Goal: Transaction & Acquisition: Purchase product/service

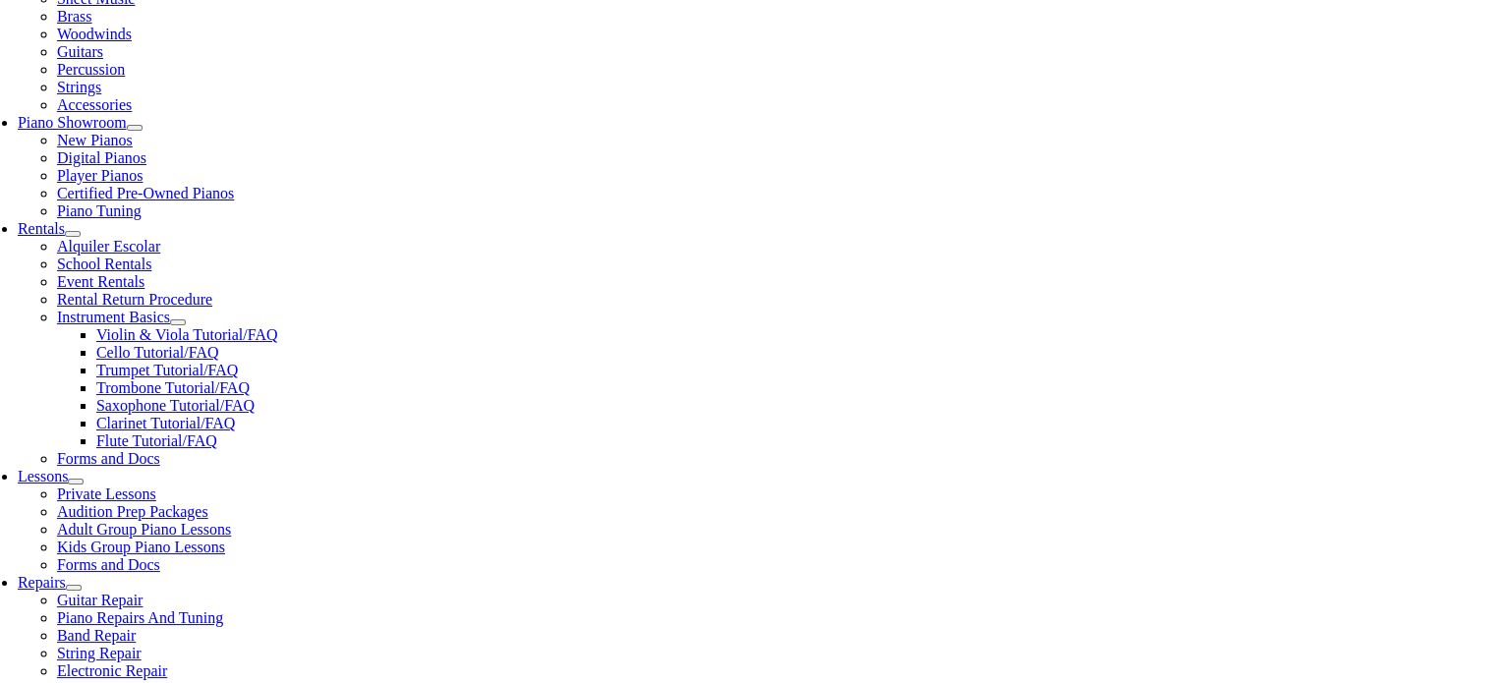
select select "PA"
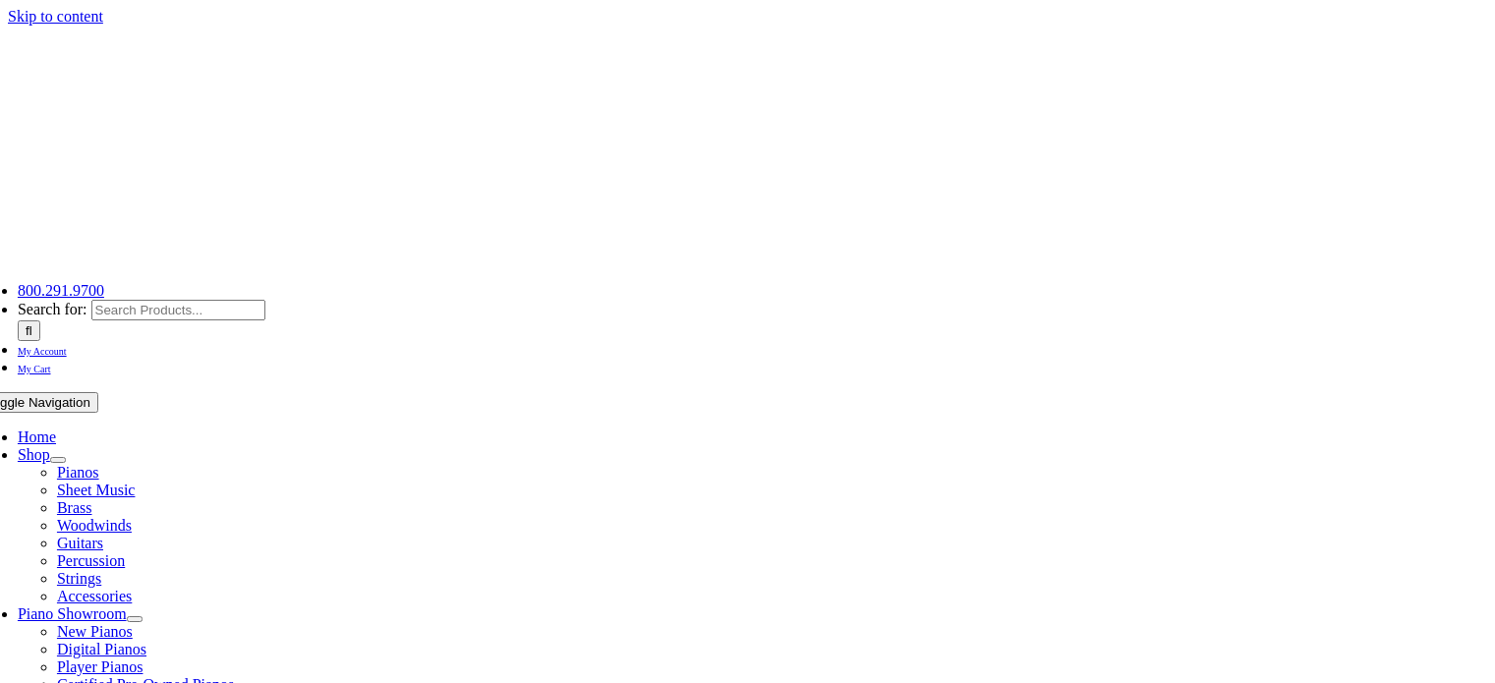
select select "PA"
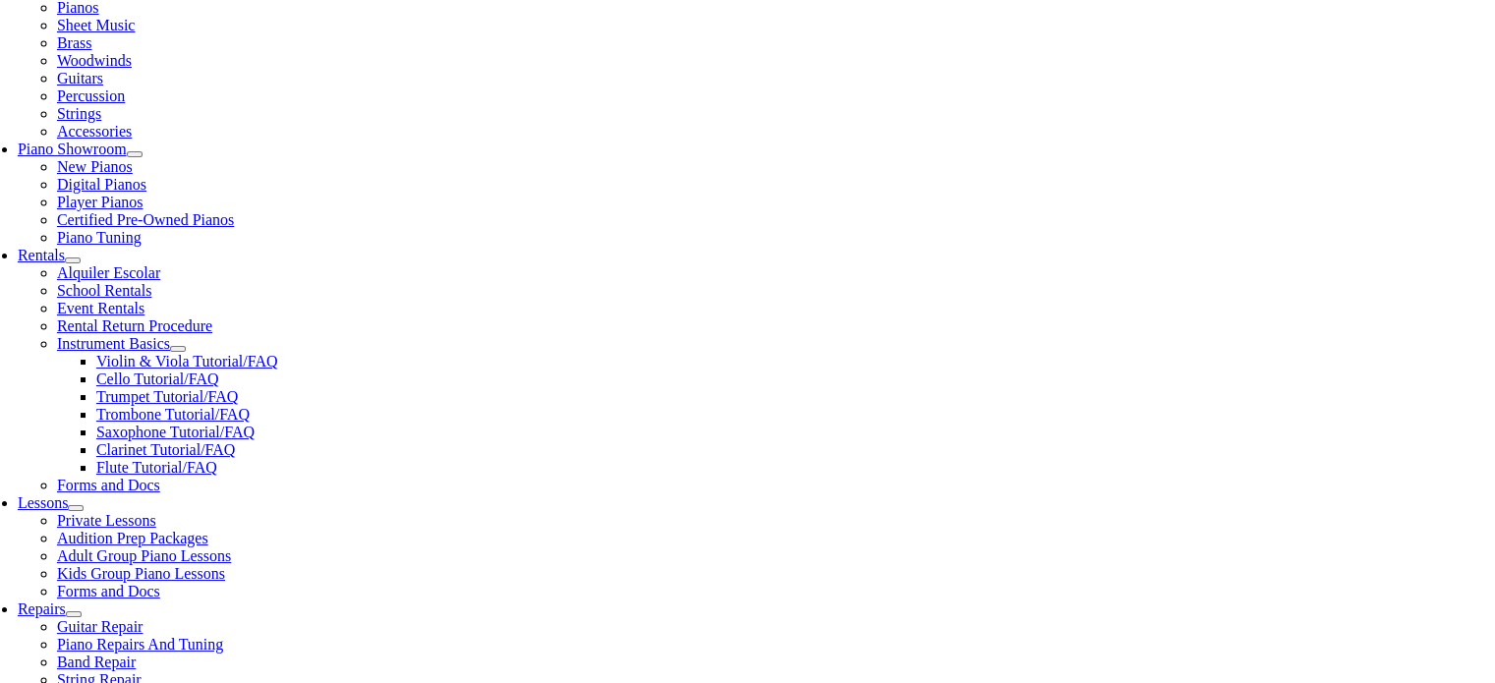
scroll to position [491, 0]
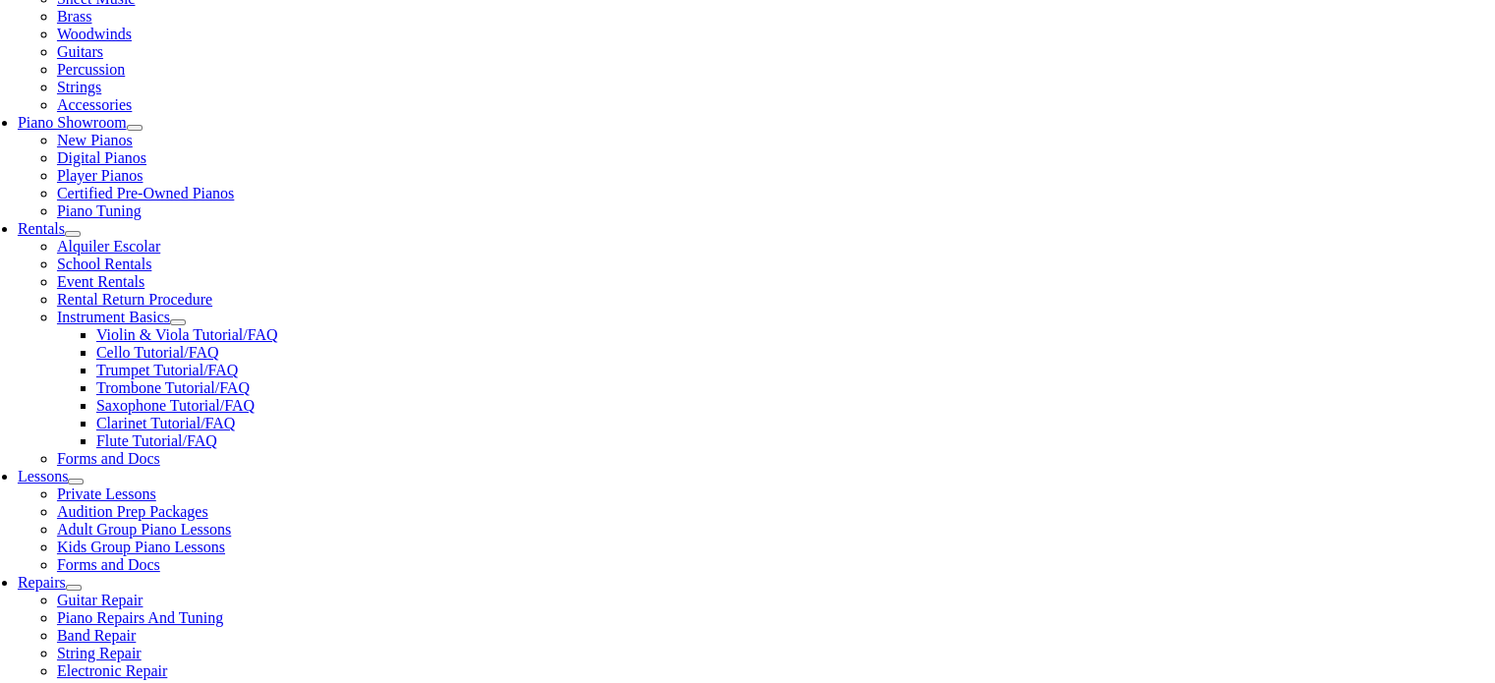
select select "2-Hopewell Elementary"
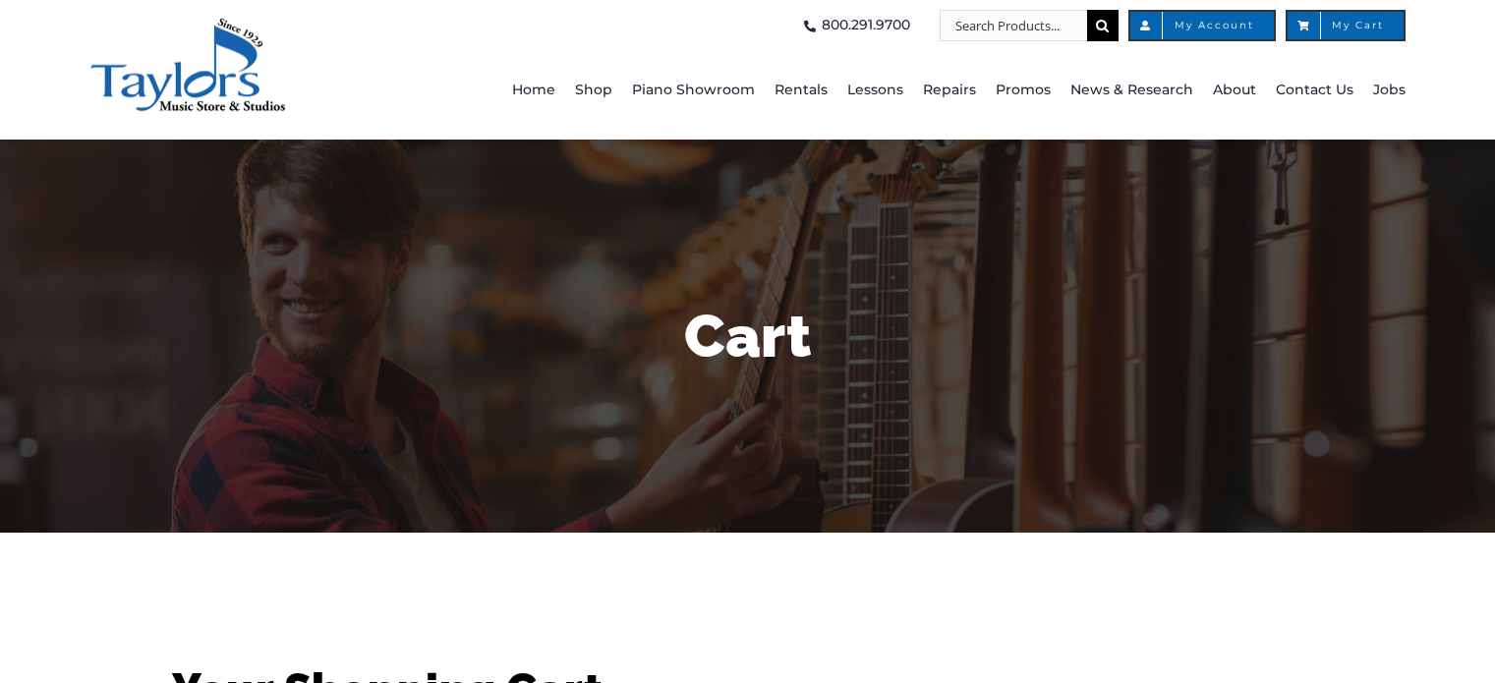
select select "PA"
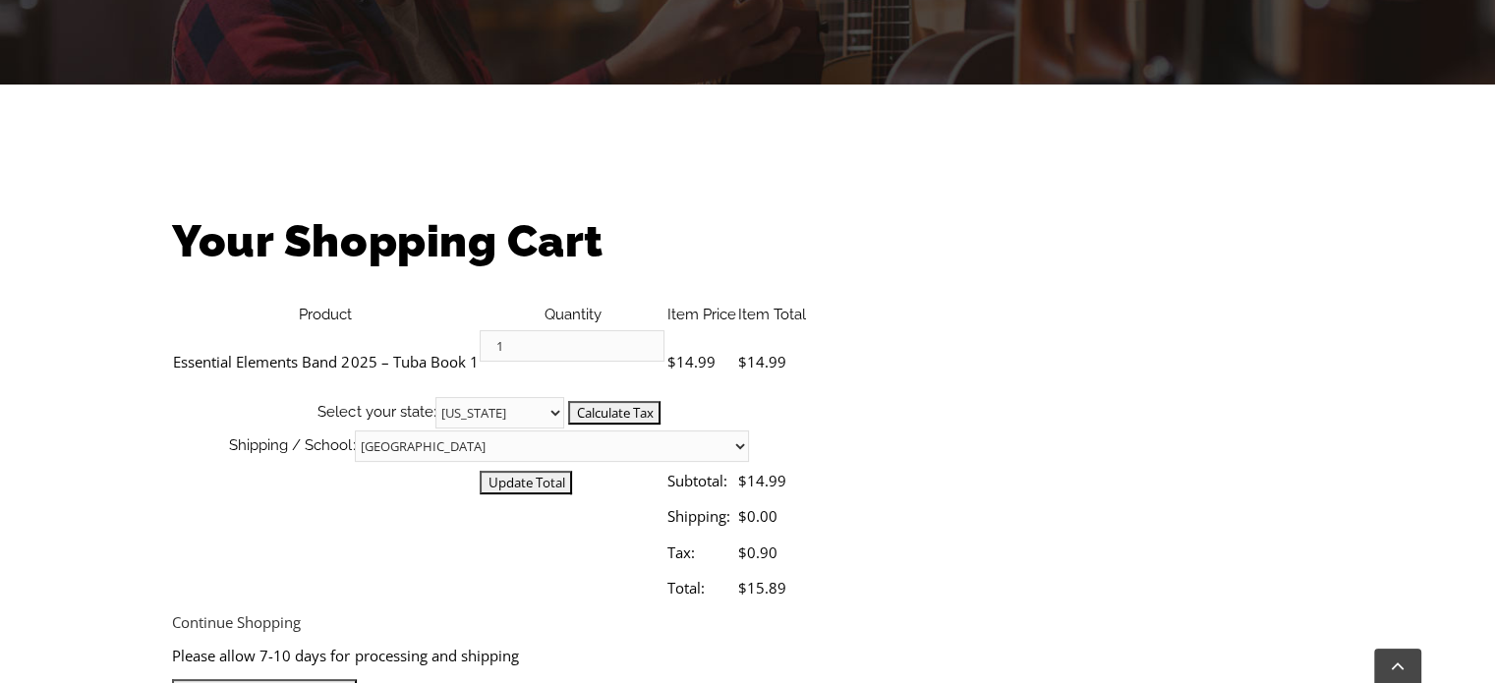
scroll to position [491, 0]
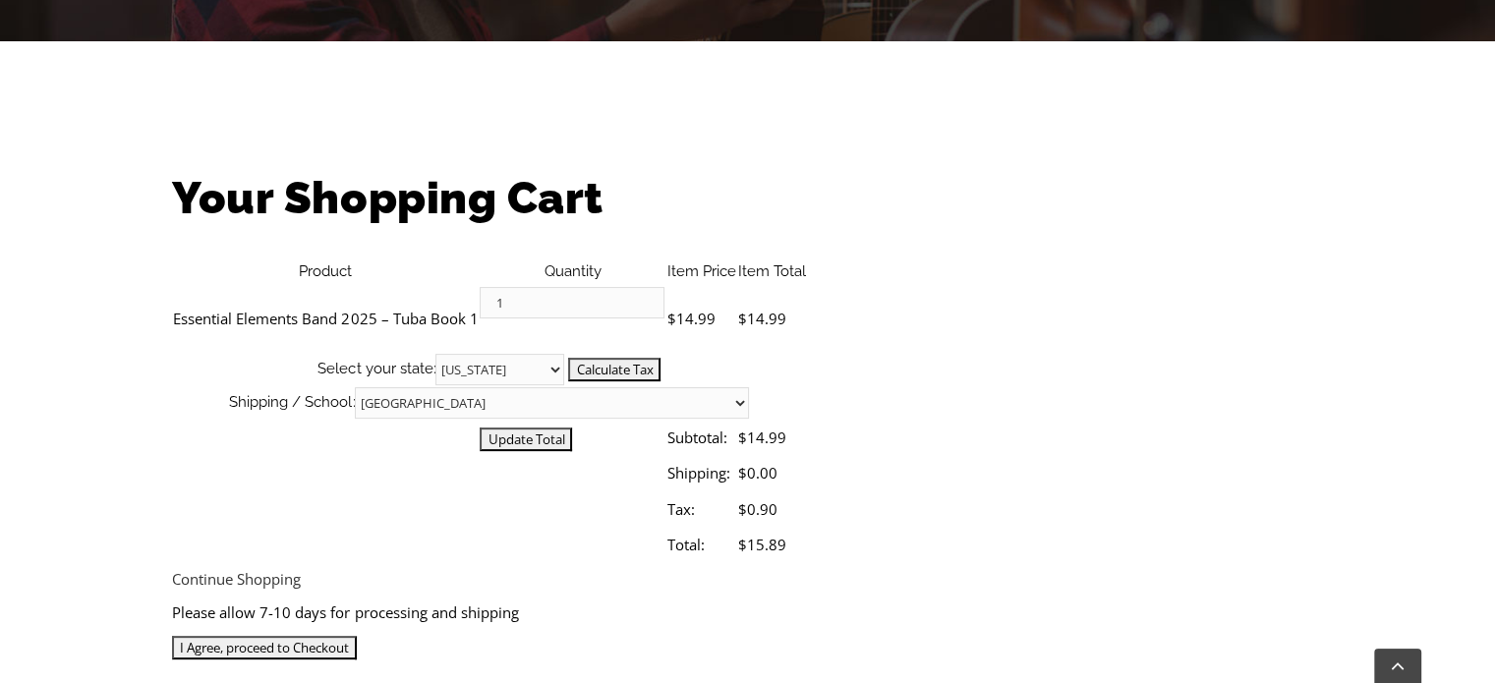
click at [357, 636] on input "I Agree, proceed to Checkout" at bounding box center [264, 648] width 185 height 24
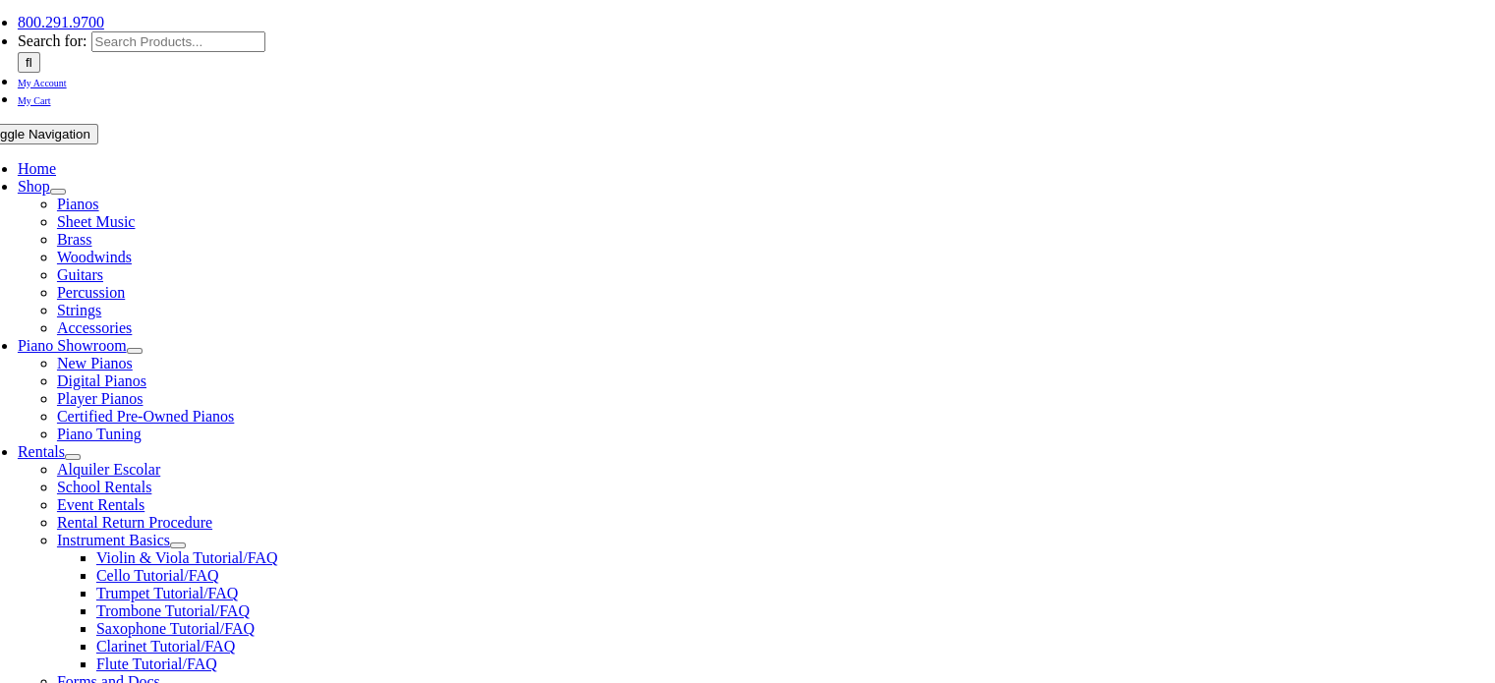
scroll to position [295, 0]
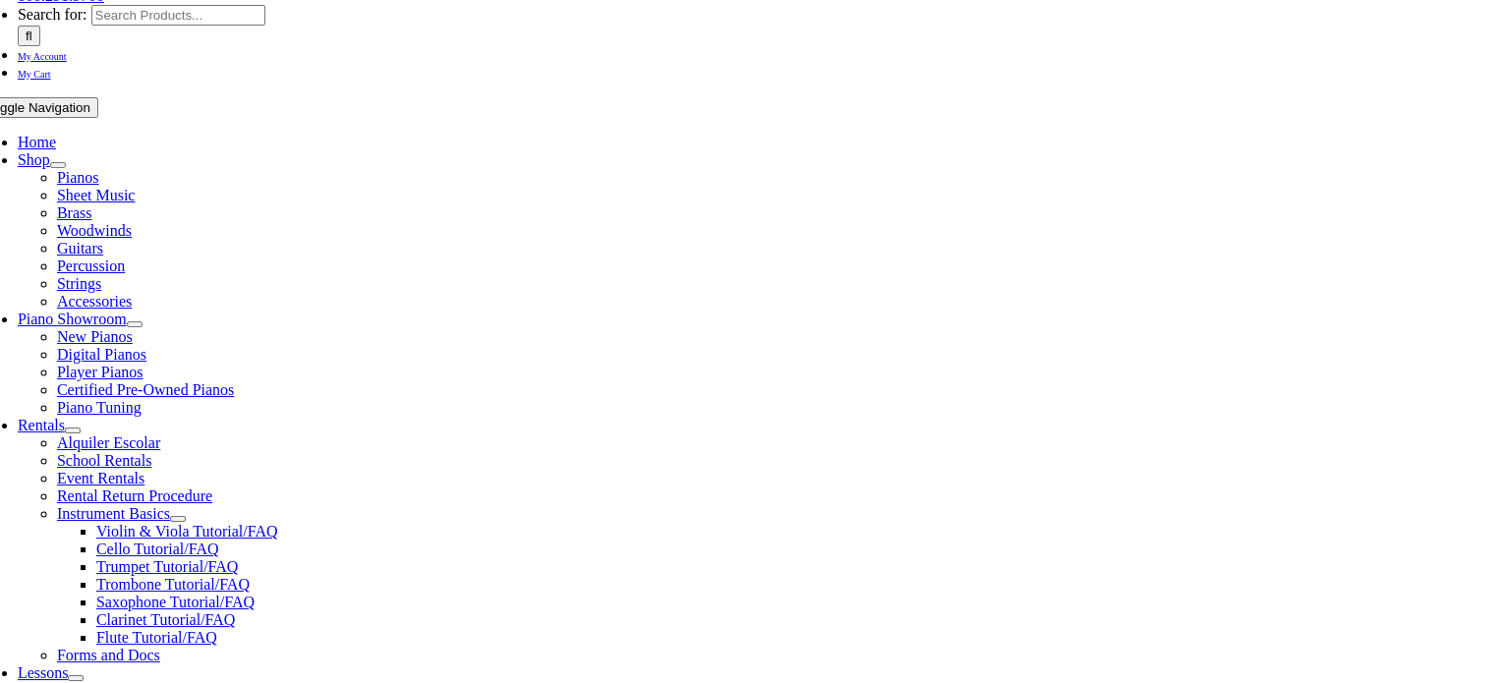
type input "cpress47@gmail.com"
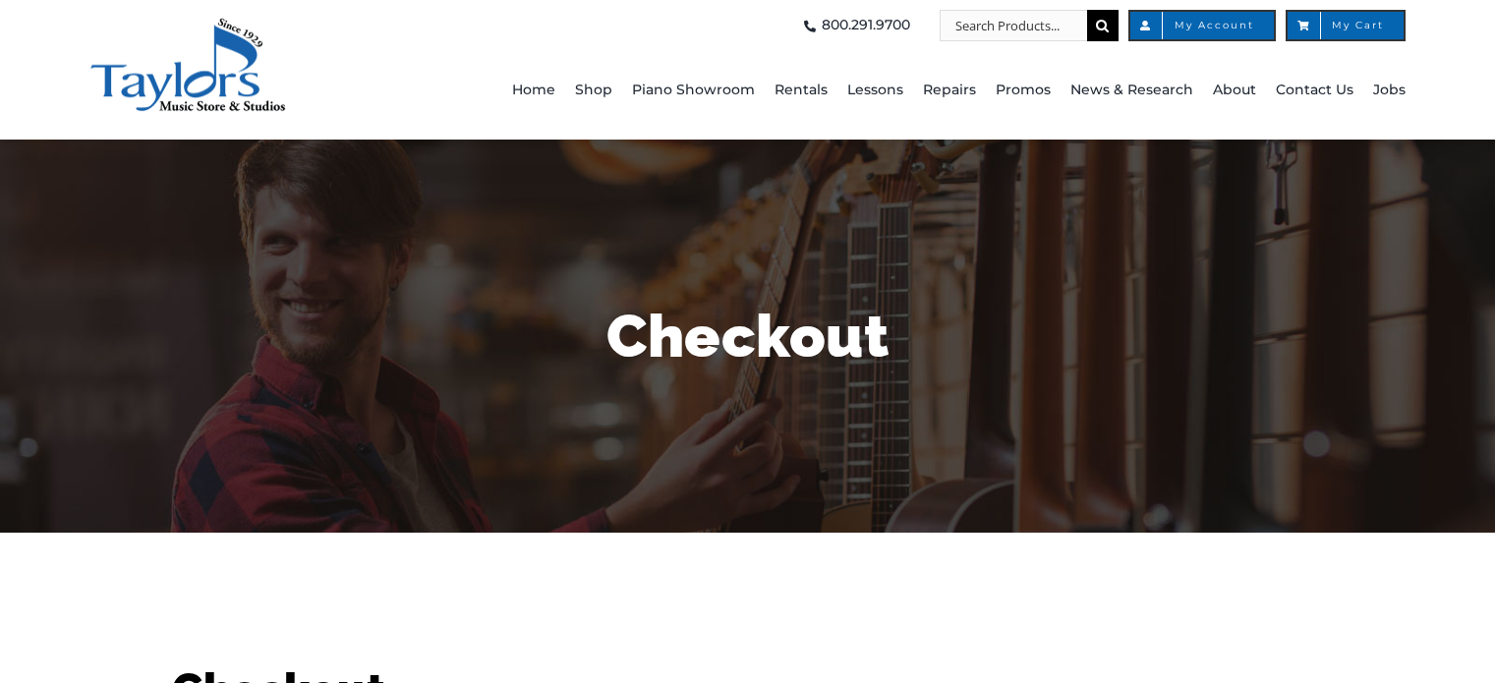
select select
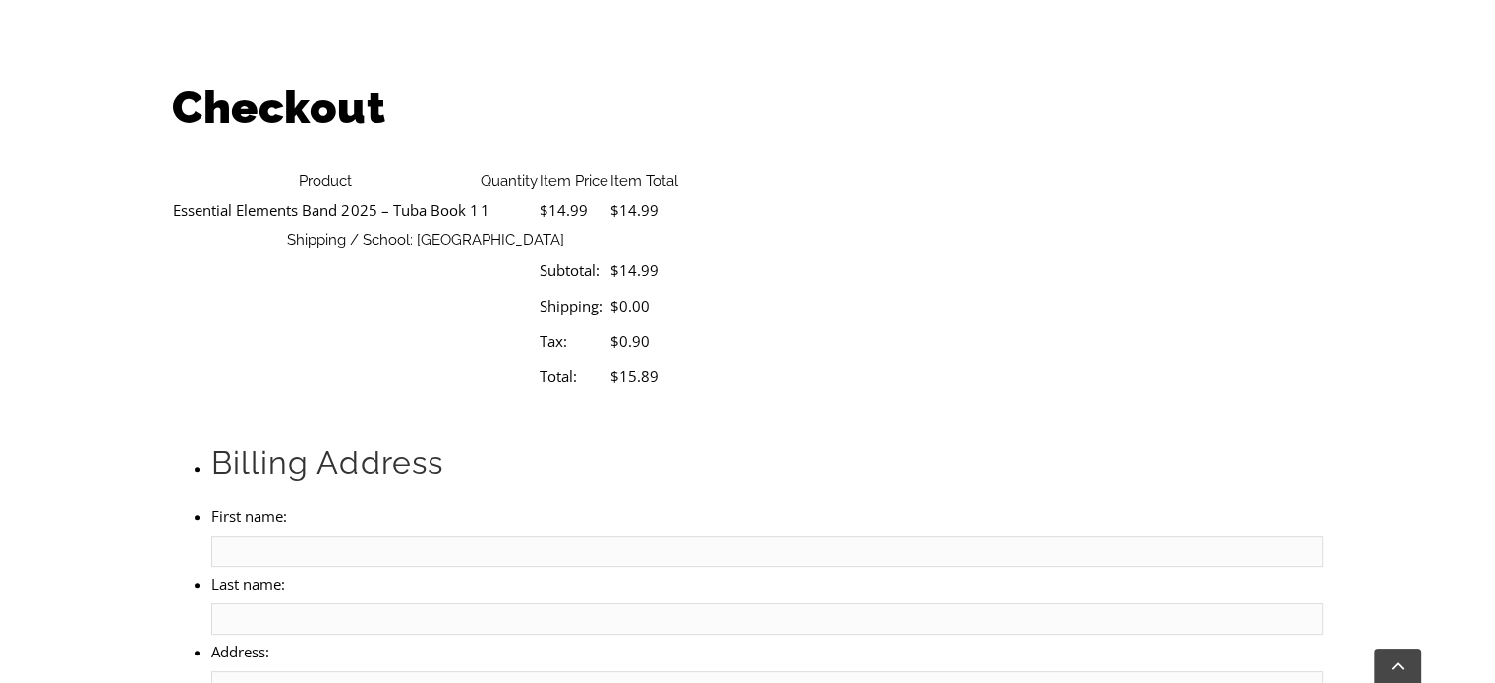
scroll to position [590, 0]
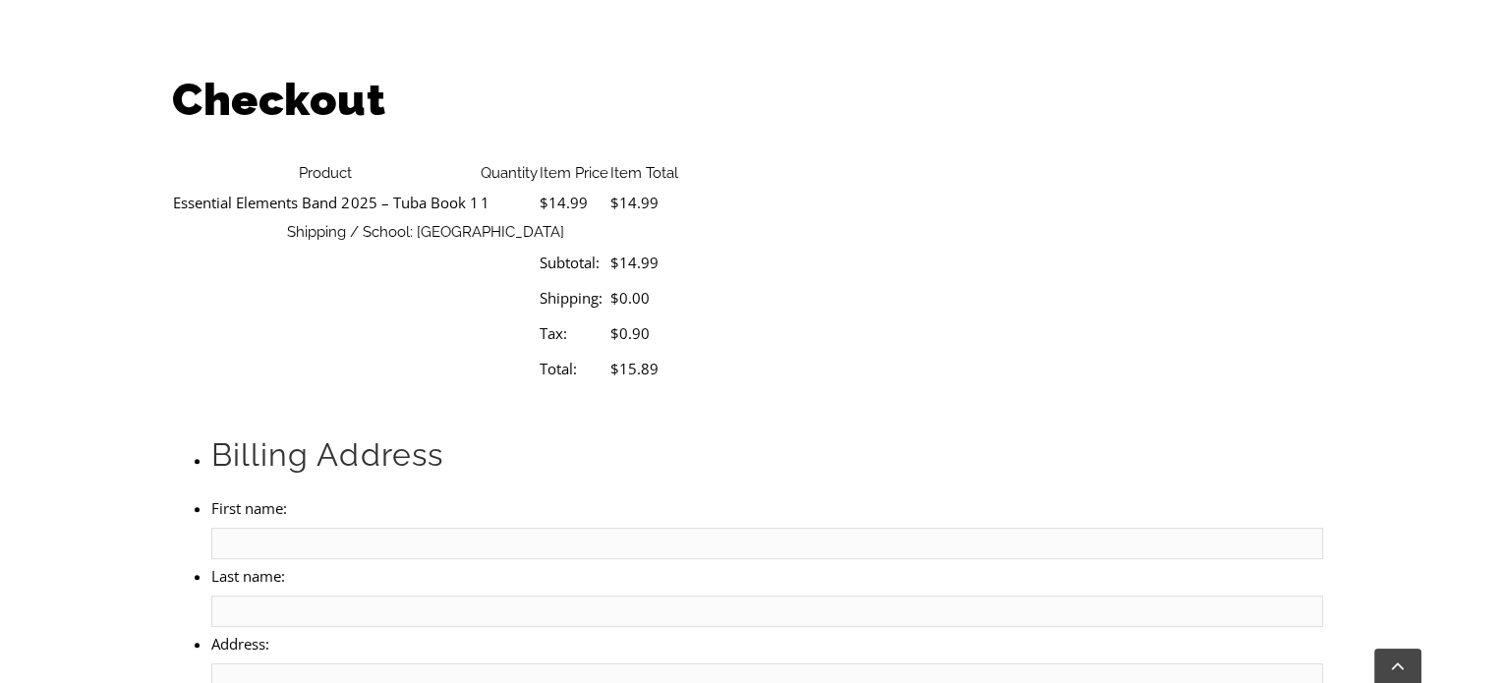
click at [325, 528] on input "First name:" at bounding box center [766, 543] width 1111 height 31
type input "Crystal"
type input "Press"
type input "108 Evans Court"
type input "Lincoln University"
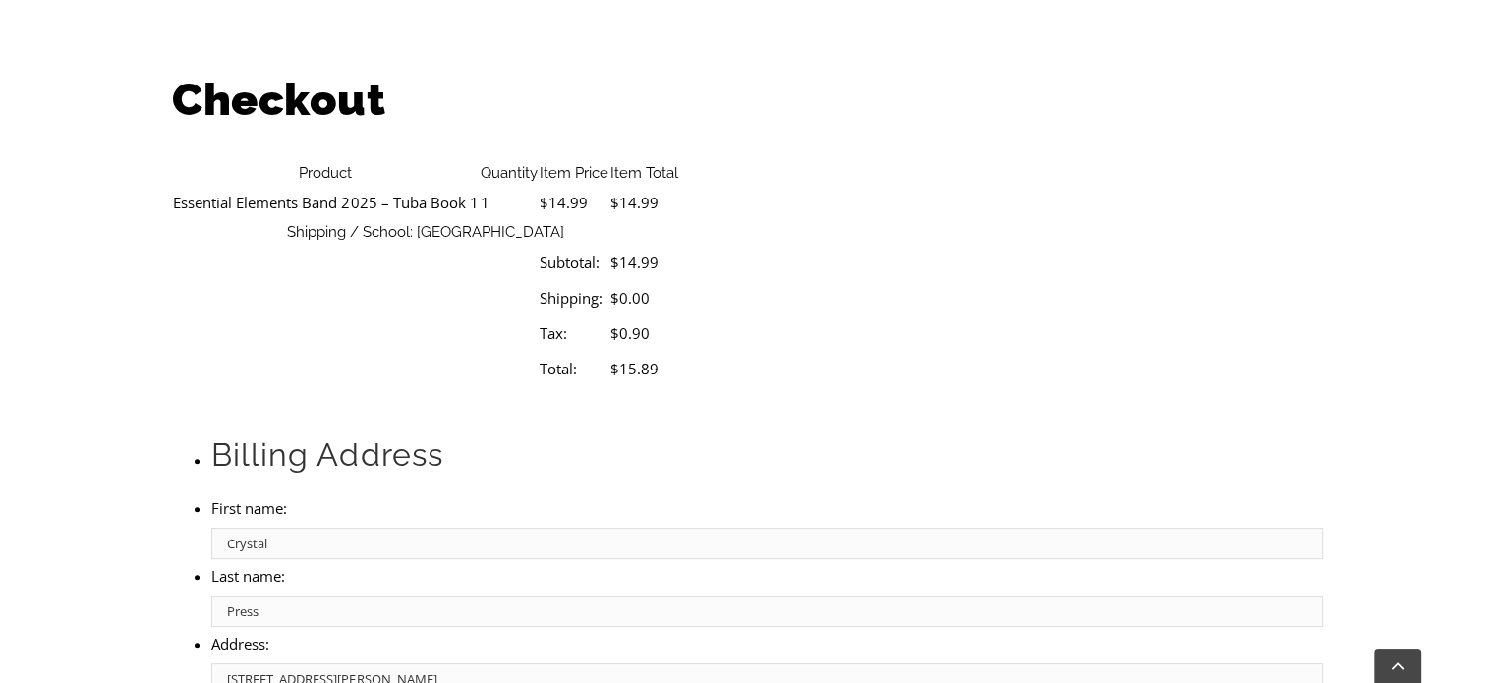
select select "PA"
type input "19352"
type input "6105974834"
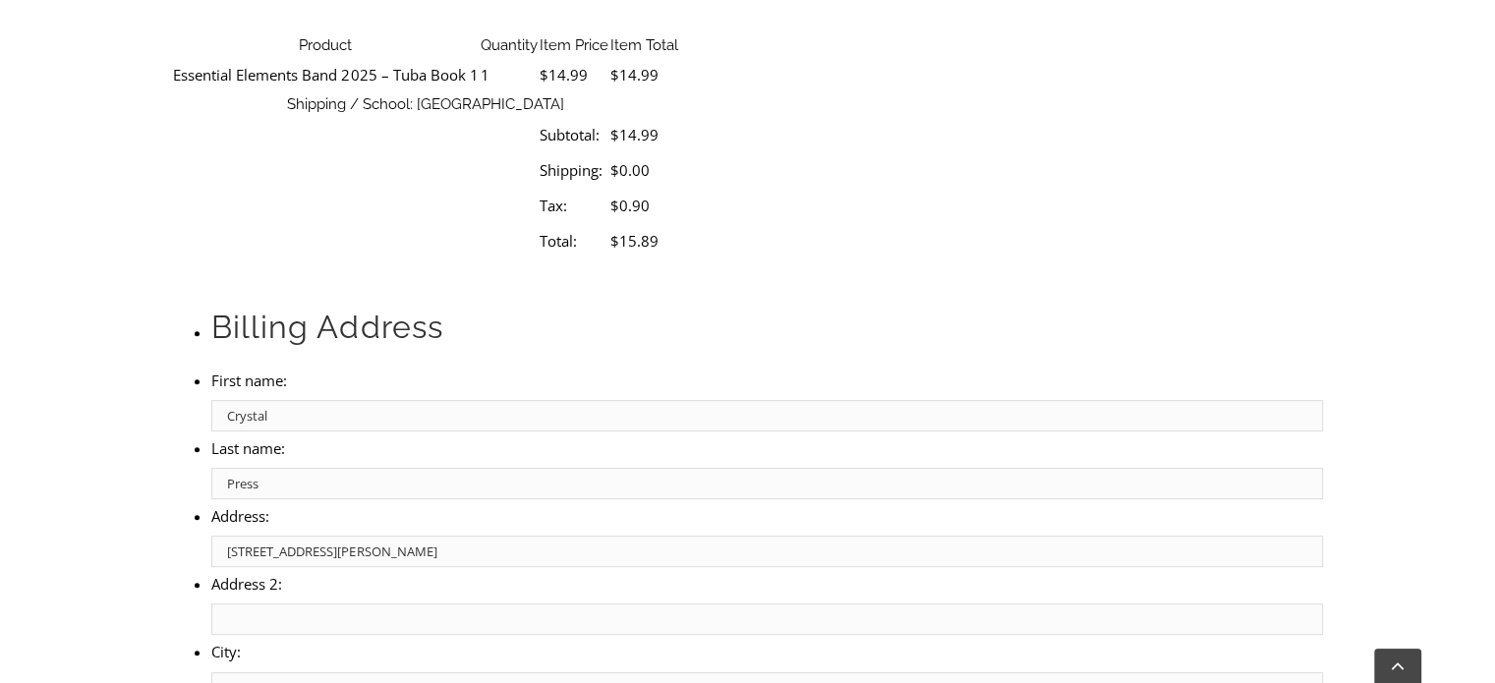
scroll to position [688, 0]
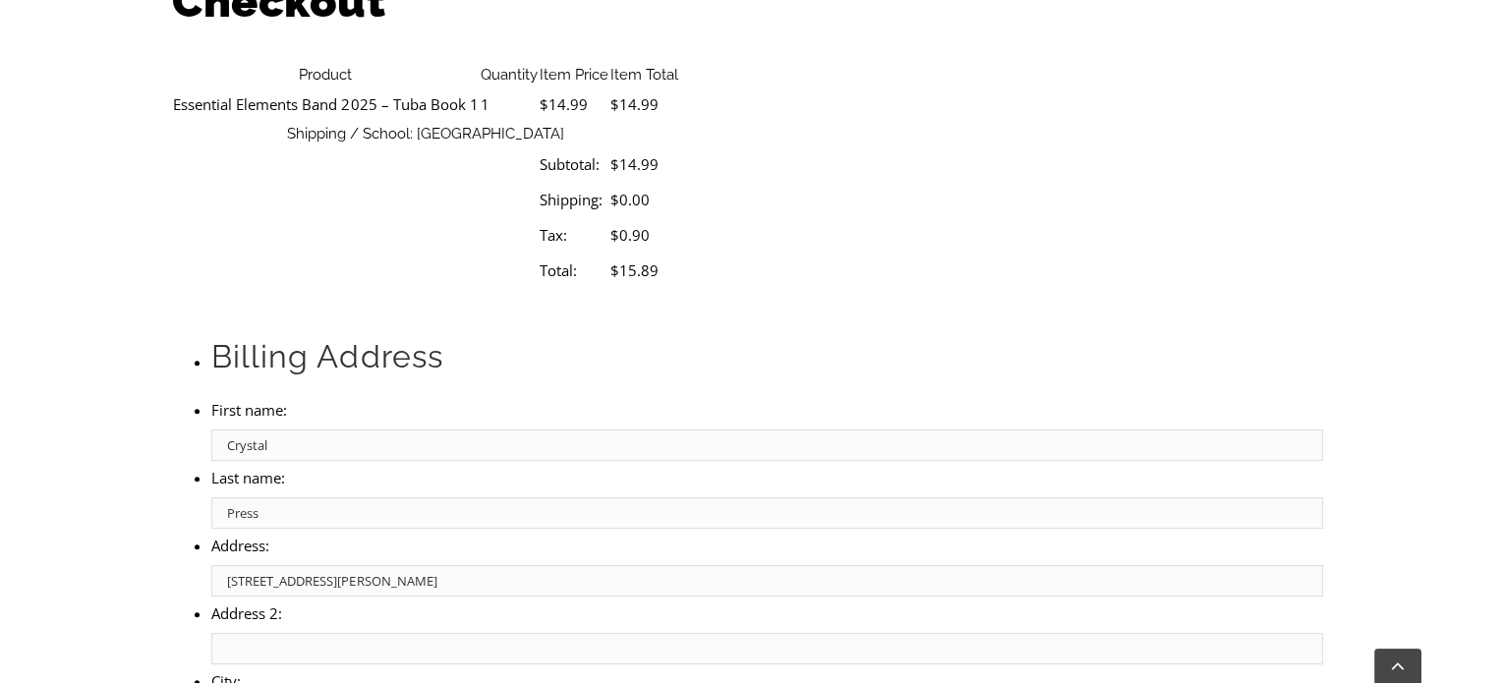
select select "visa"
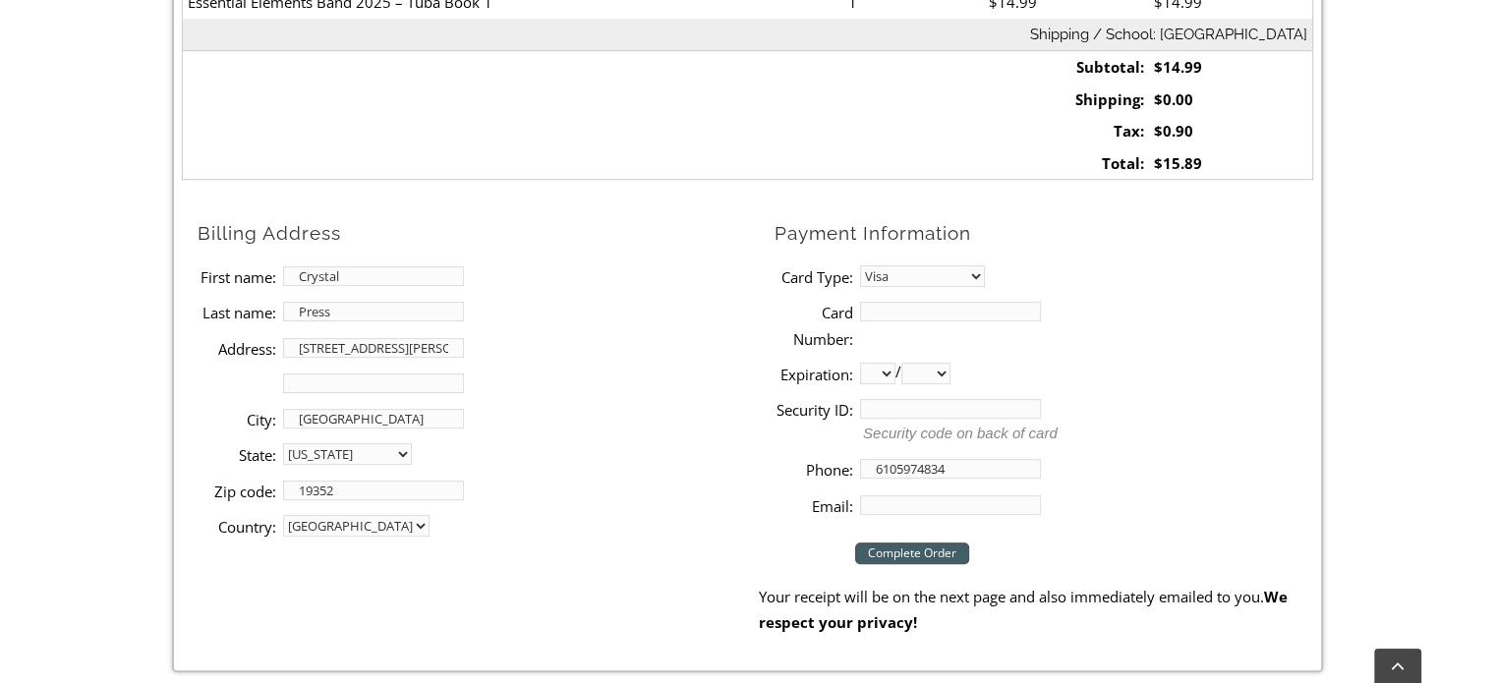
click at [927, 309] on input "Card Number:" at bounding box center [950, 312] width 181 height 20
type input "4185506009036729"
select select "10"
select select "2028"
click at [890, 406] on input "Security ID:" at bounding box center [950, 409] width 181 height 20
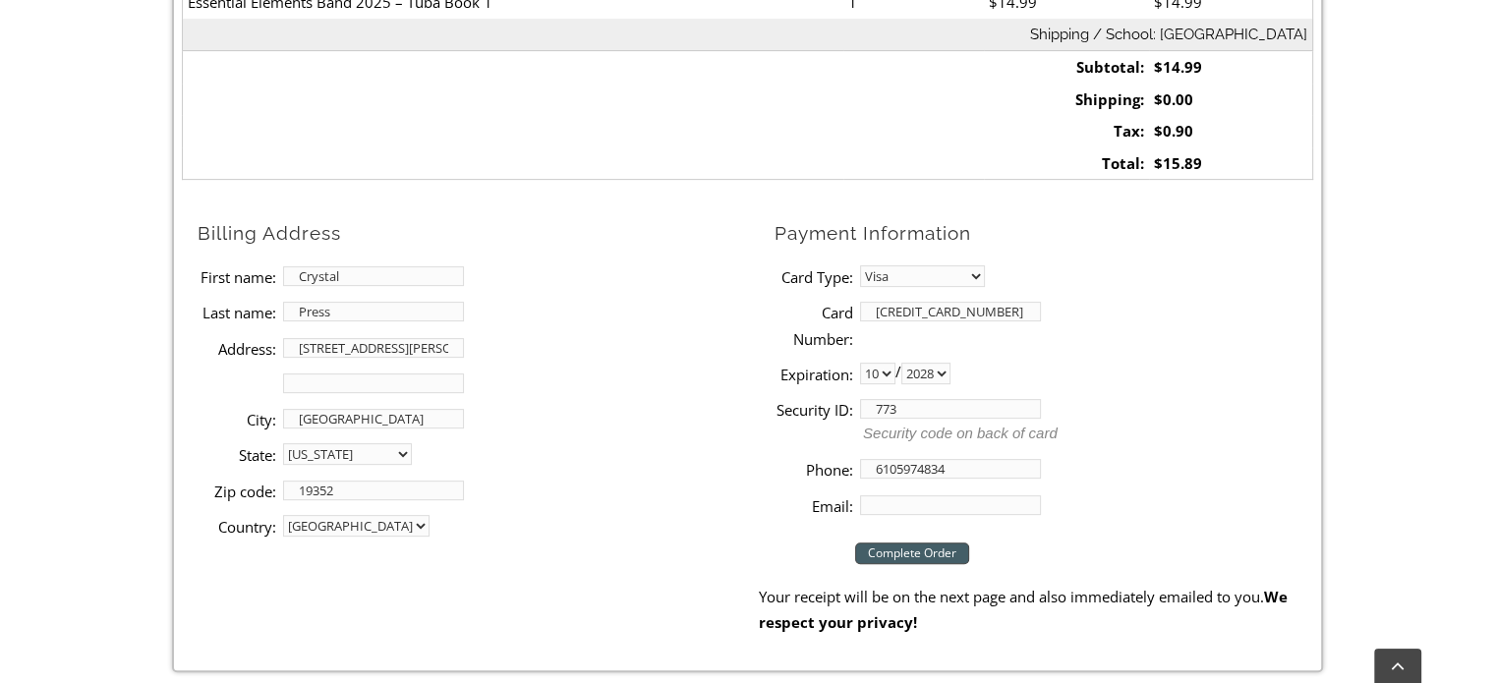
type input "773"
click at [928, 510] on input "Email:" at bounding box center [950, 505] width 181 height 20
type input "cpress47@gmail.com"
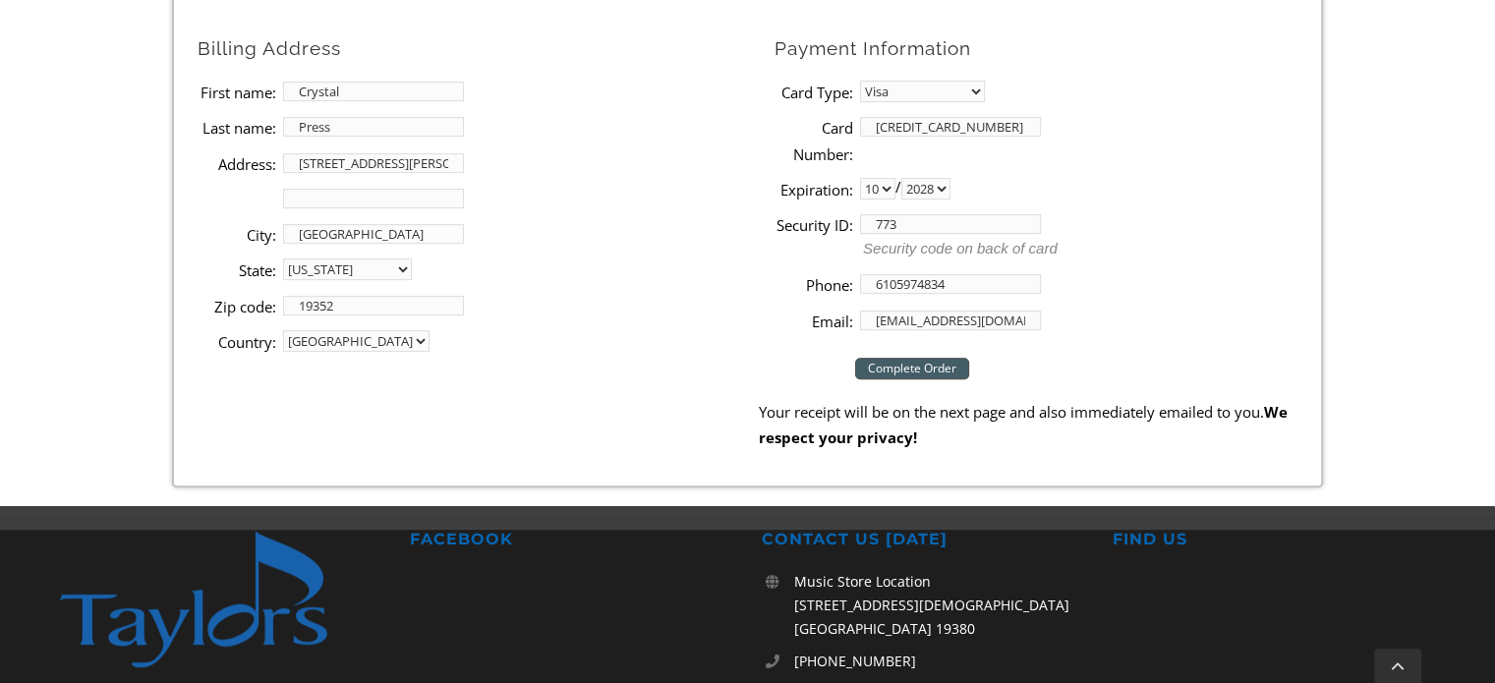
scroll to position [885, 0]
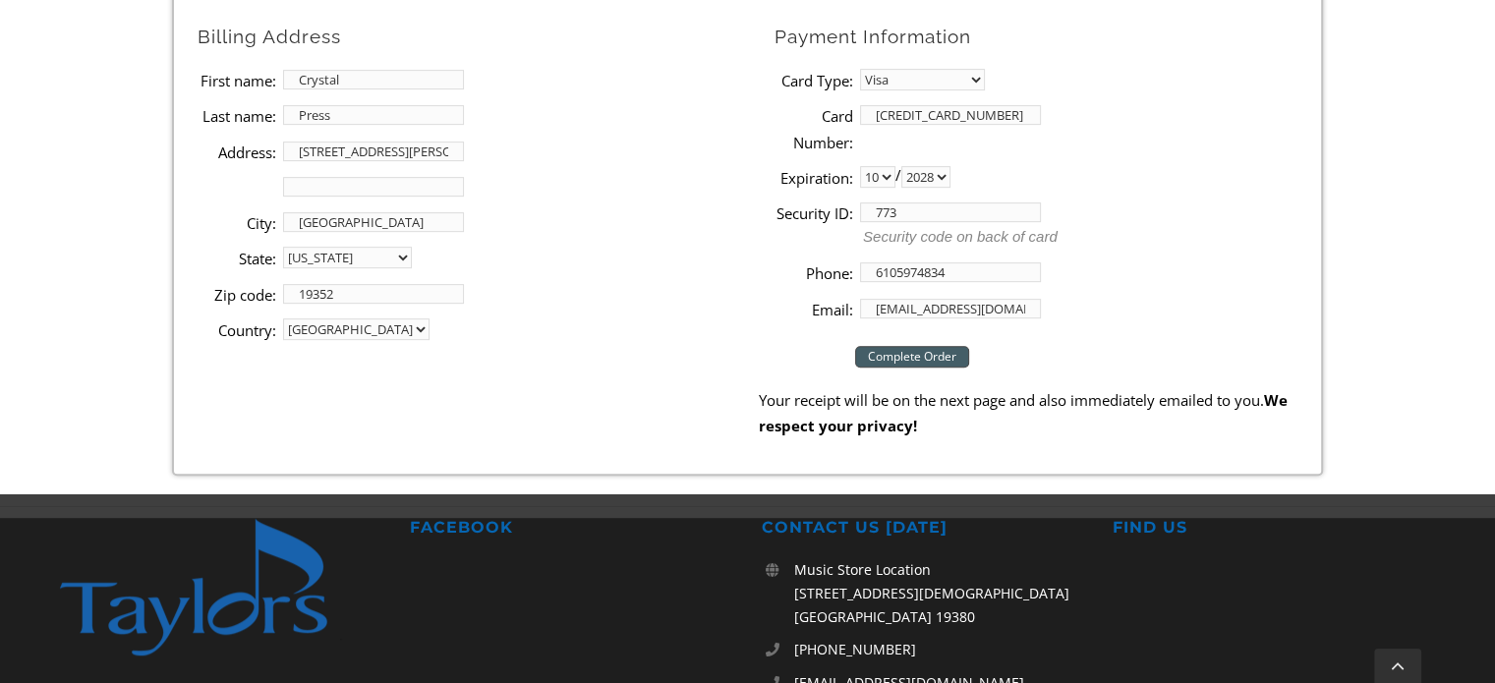
click at [937, 356] on input "Complete Order" at bounding box center [912, 357] width 114 height 22
